Goal: Find specific page/section: Find specific page/section

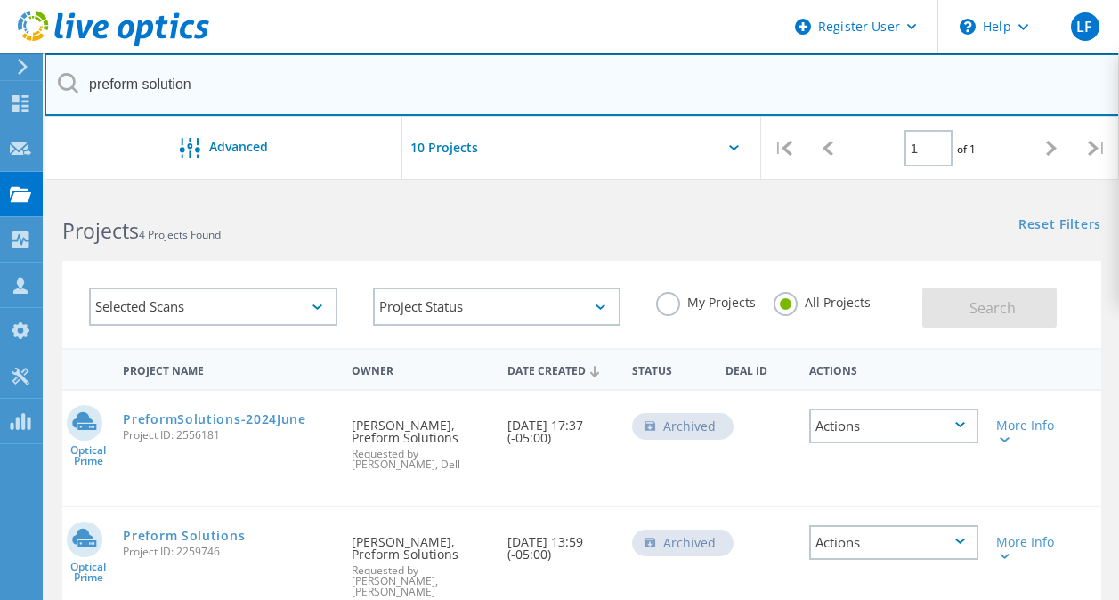
drag, startPoint x: 218, startPoint y: 81, endPoint x: 79, endPoint y: 93, distance: 139.3
click at [79, 93] on input "preform solution" at bounding box center [582, 84] width 1075 height 62
paste input "[PERSON_NAME][EMAIL_ADDRESS][DOMAIN_NAME]"
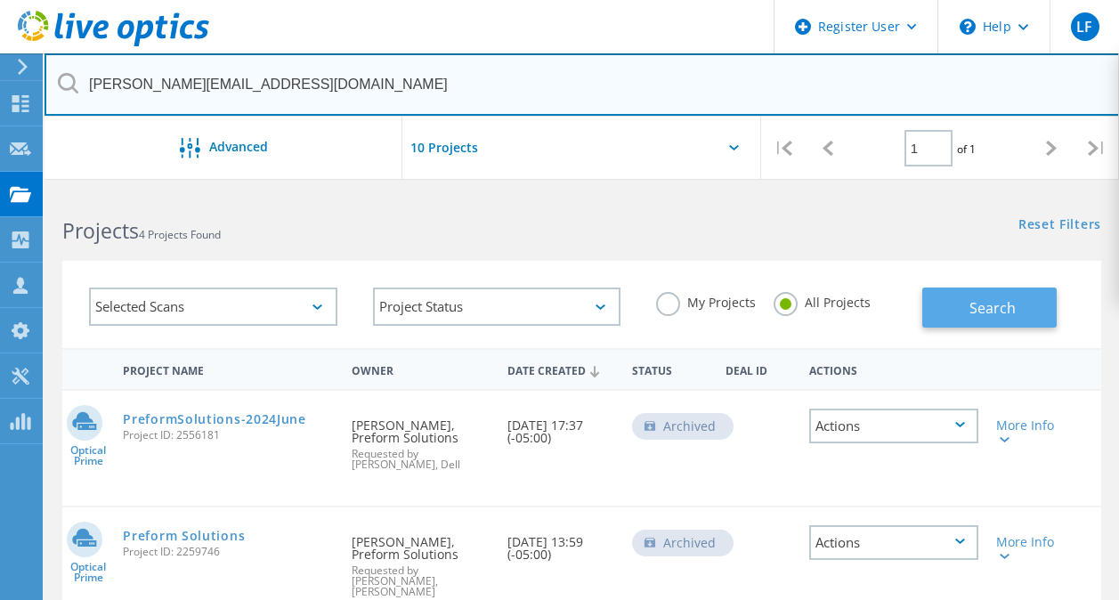
type input "[PERSON_NAME][EMAIL_ADDRESS][DOMAIN_NAME]"
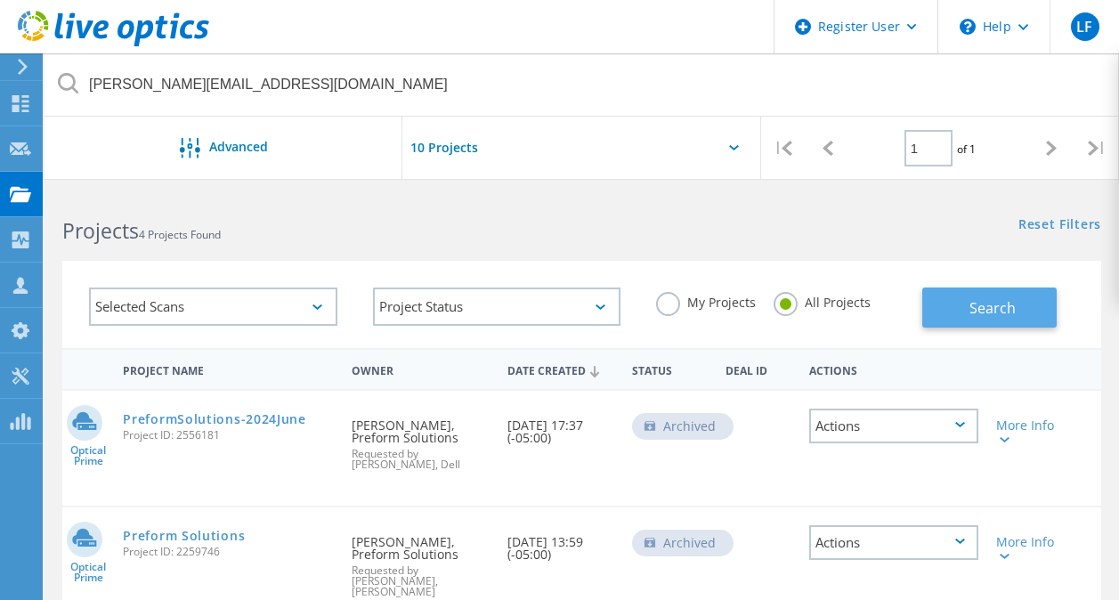
click at [959, 321] on button "Search" at bounding box center [989, 308] width 134 height 40
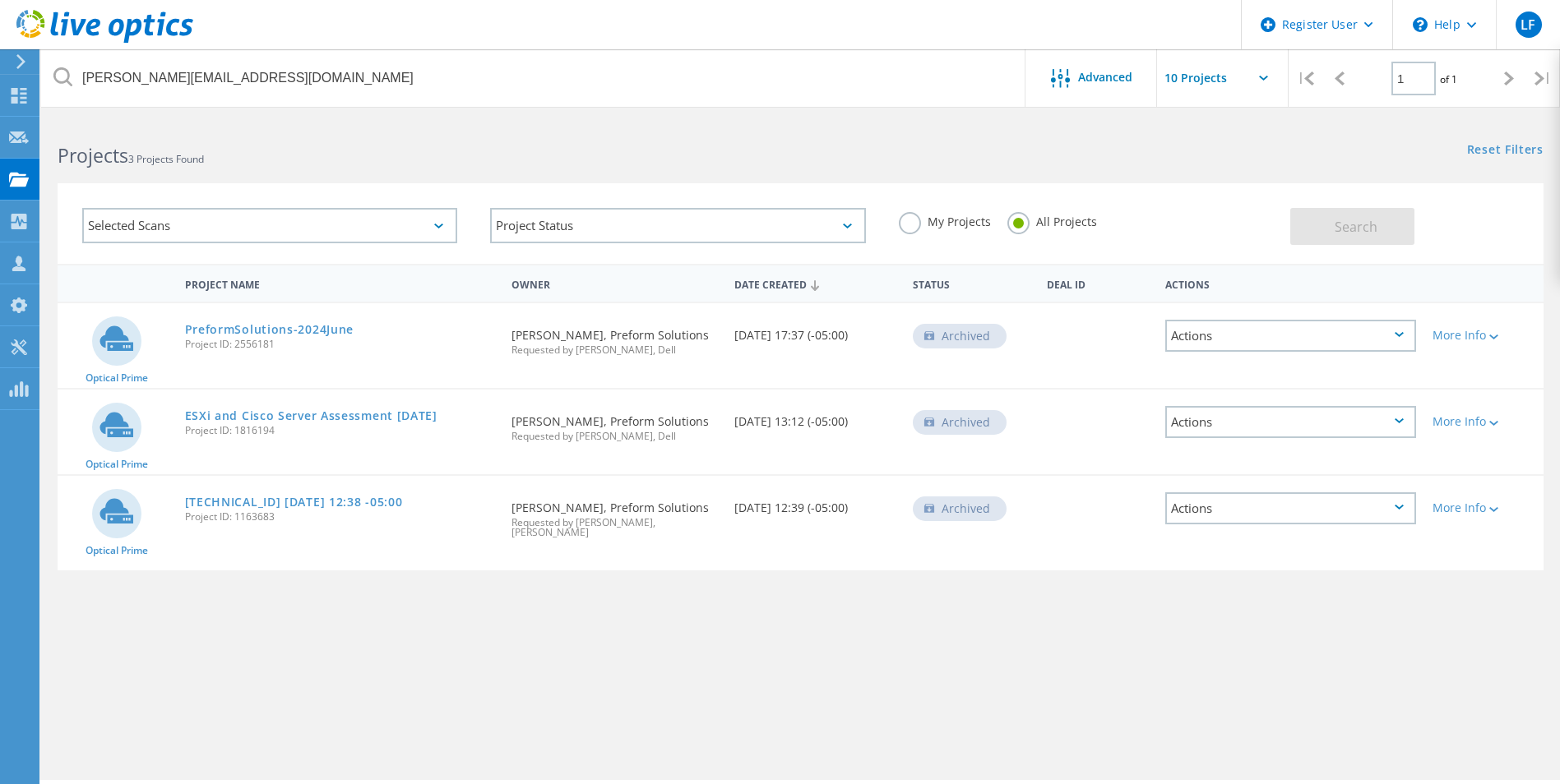
click at [913, 225] on label "My Projects" at bounding box center [945, 220] width 92 height 16
click at [0, 0] on input "My Projects" at bounding box center [0, 0] width 0 height 0
click at [445, 221] on div "Selected Scans" at bounding box center [270, 225] width 375 height 35
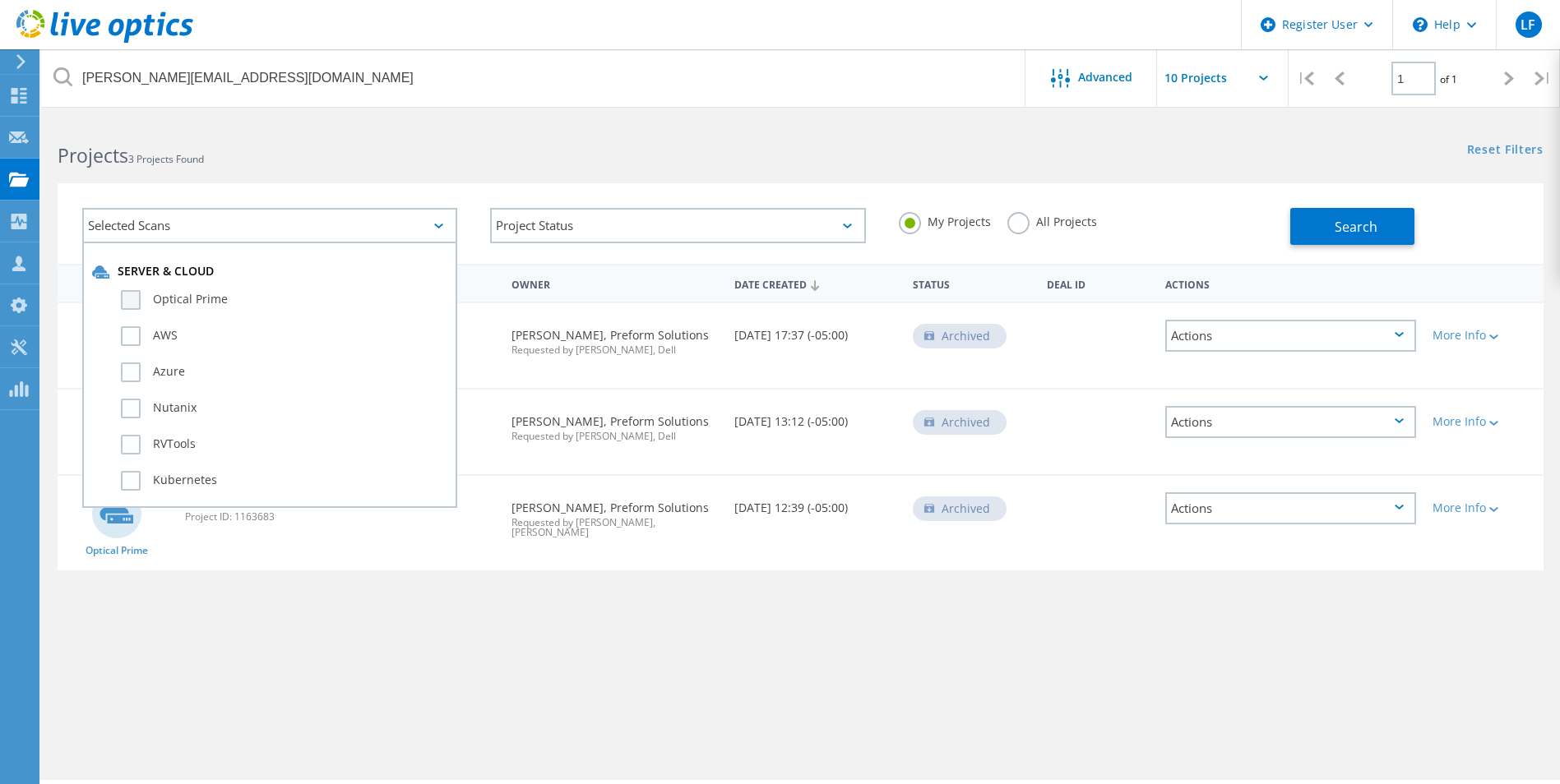
click at [131, 296] on label "Optical Prime" at bounding box center [284, 299] width 326 height 19
click at [0, 0] on input "Optical Prime" at bounding box center [0, 0] width 0 height 0
click at [1033, 231] on button "Search" at bounding box center [1352, 226] width 124 height 37
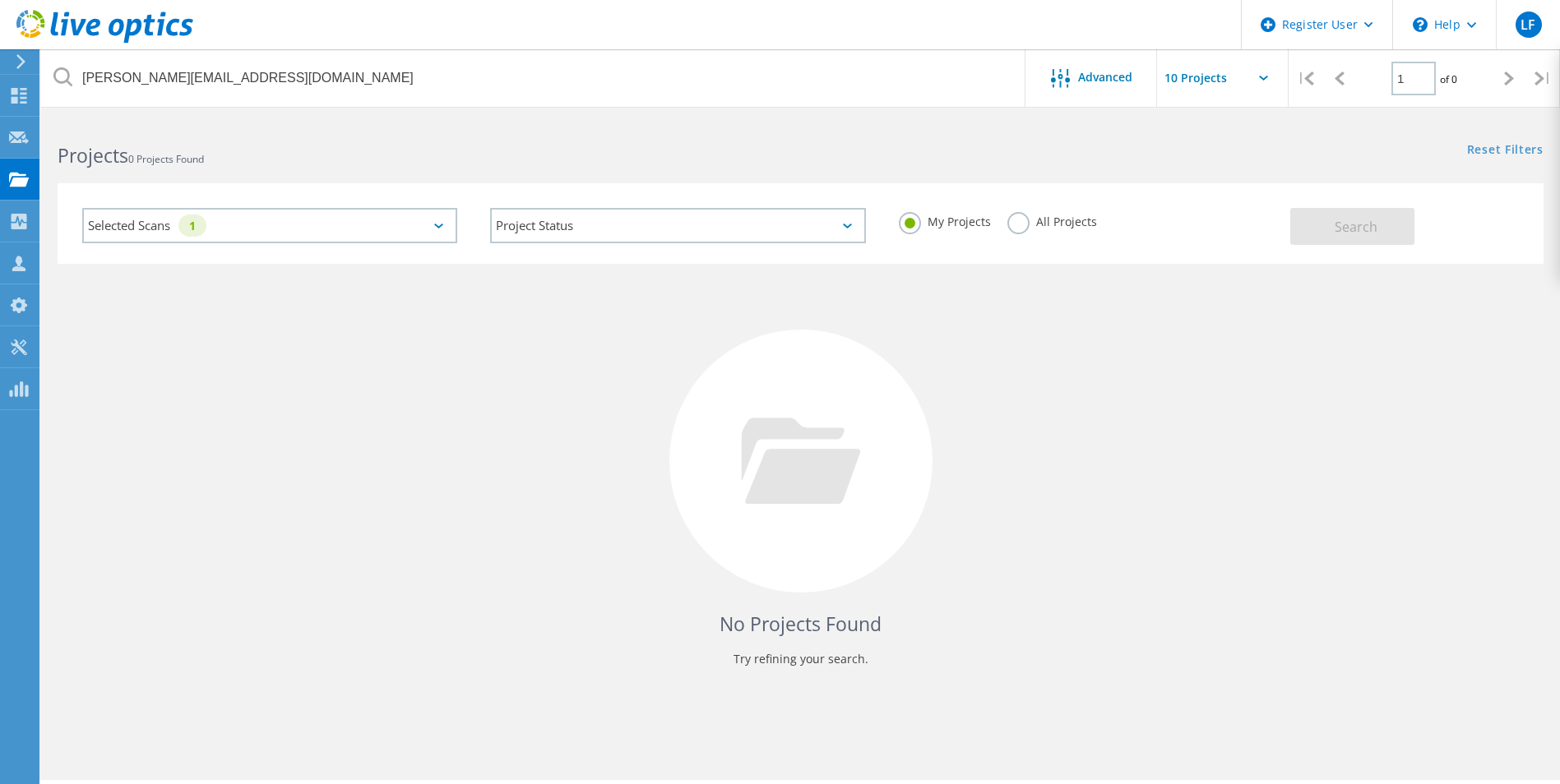
click at [1018, 223] on label "All Projects" at bounding box center [1051, 220] width 90 height 16
click at [0, 0] on input "All Projects" at bounding box center [0, 0] width 0 height 0
click at [1033, 237] on button "Search" at bounding box center [1352, 226] width 124 height 37
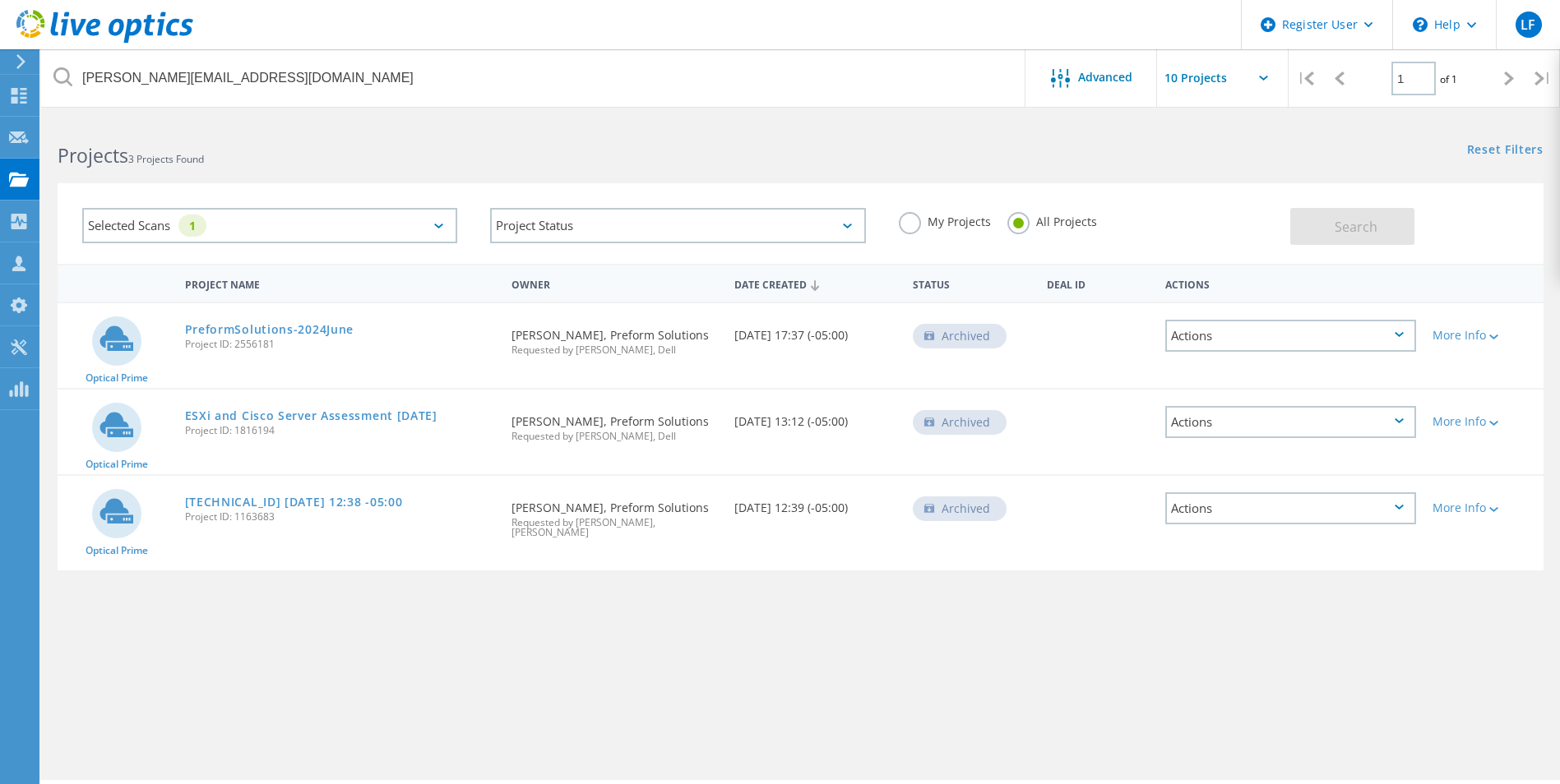
click at [438, 229] on div "Selected Scans 1" at bounding box center [270, 225] width 375 height 35
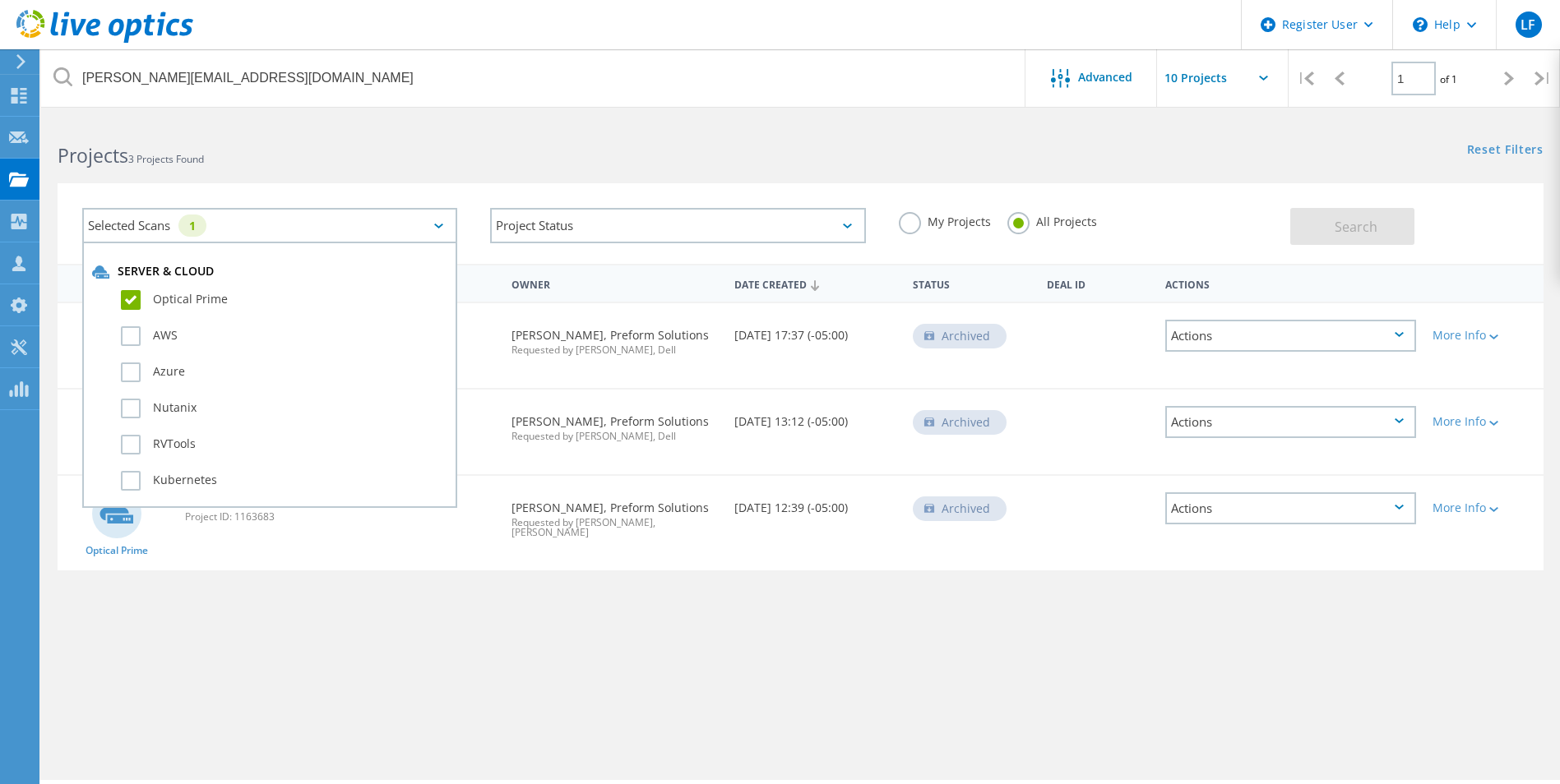
click at [372, 553] on div "Project Name Owner Date Created Status Deal Id Actions Optical Prime PreformSol…" at bounding box center [800, 477] width 1486 height 428
